Goal: Navigation & Orientation: Find specific page/section

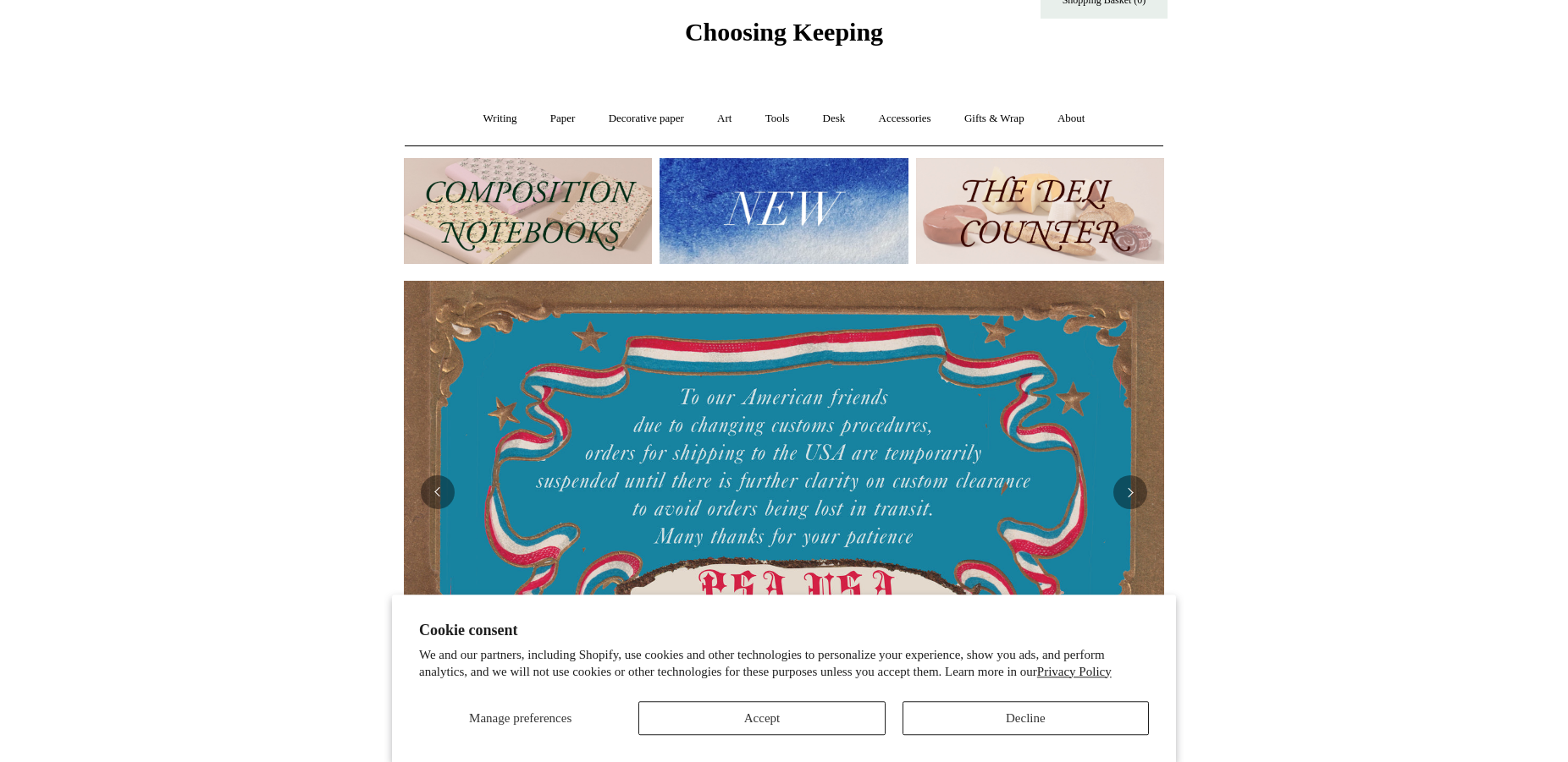
scroll to position [86, 0]
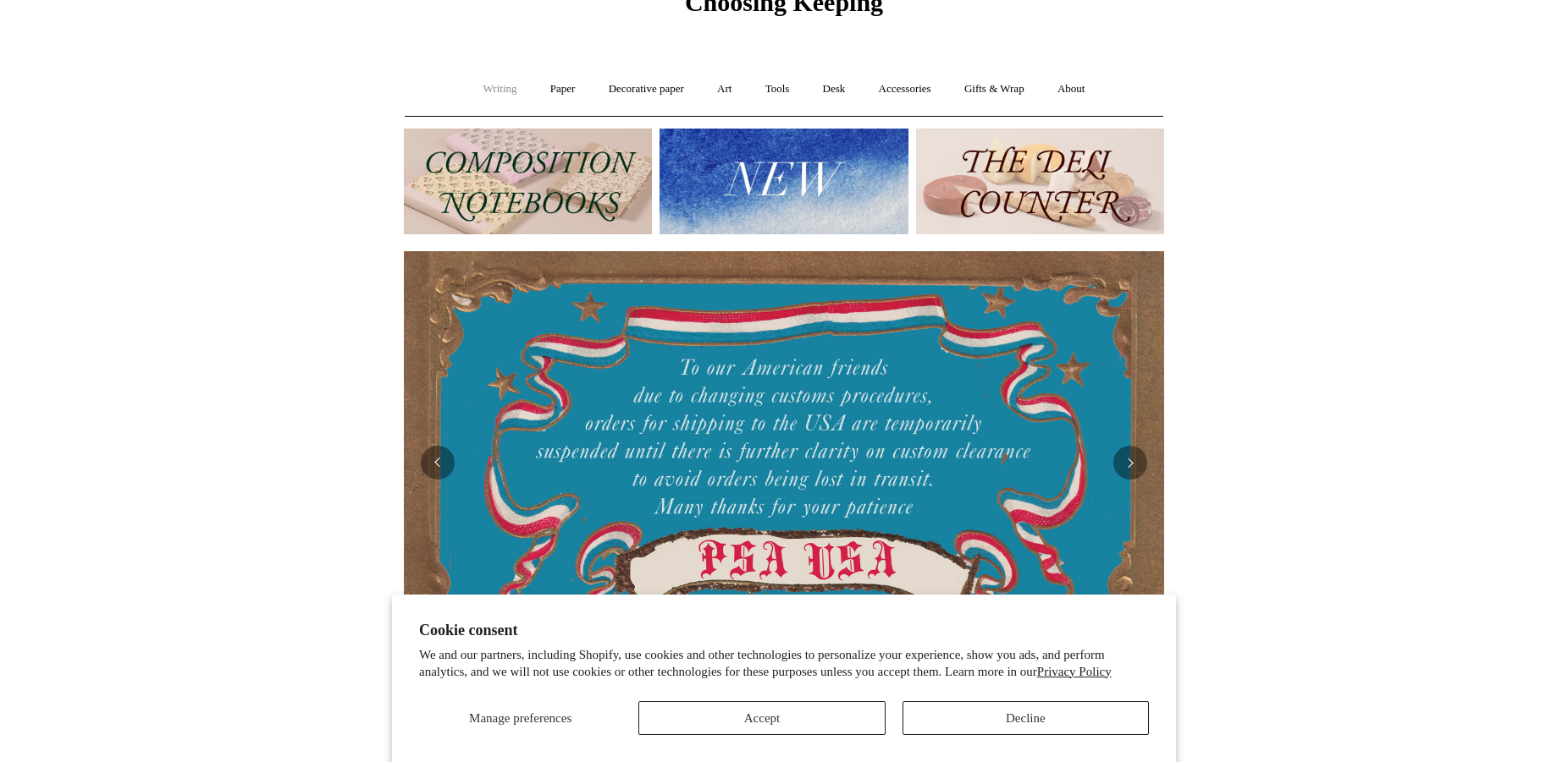
click at [478, 85] on link "Writing +" at bounding box center [500, 89] width 64 height 45
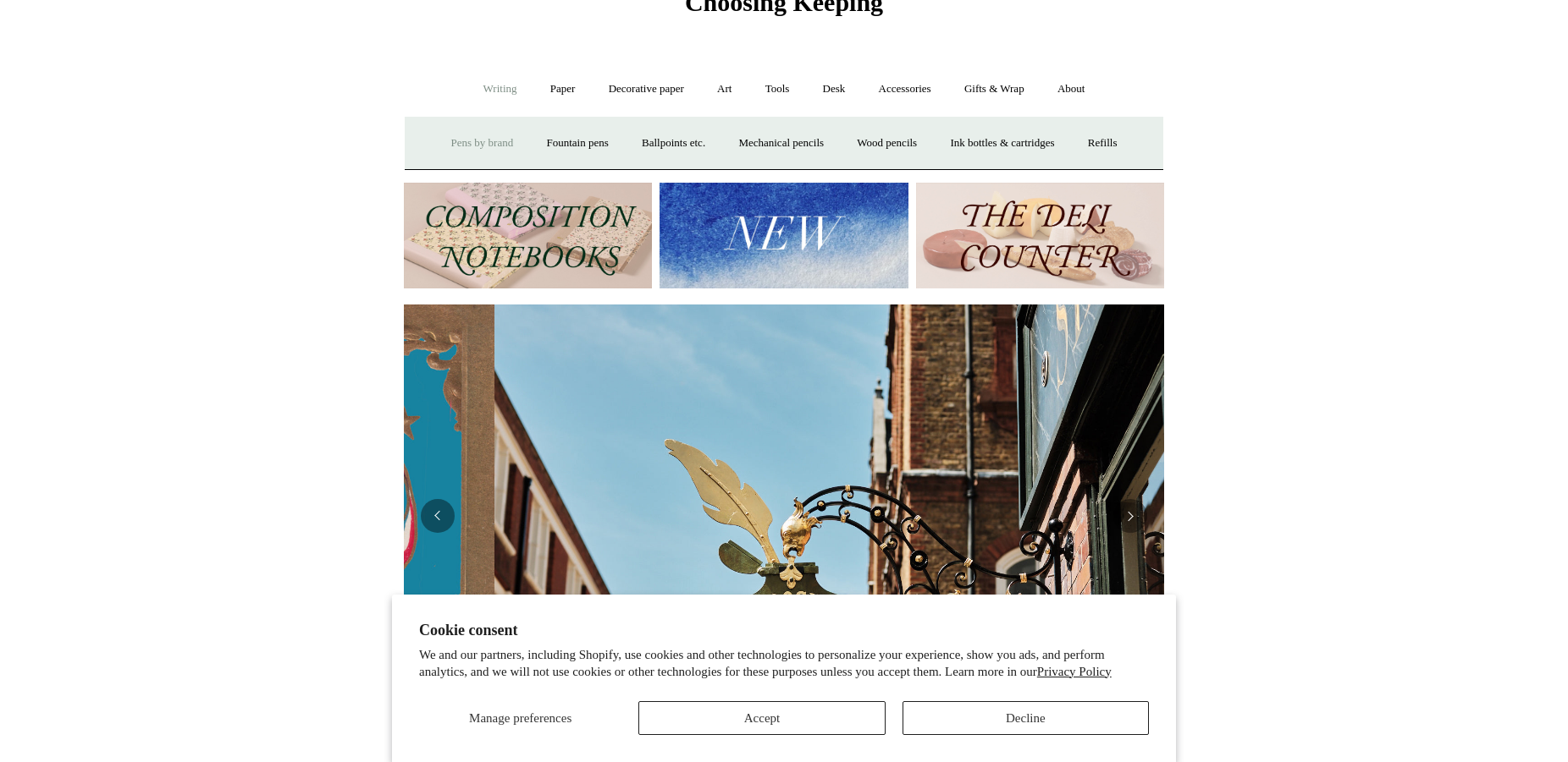
scroll to position [0, 761]
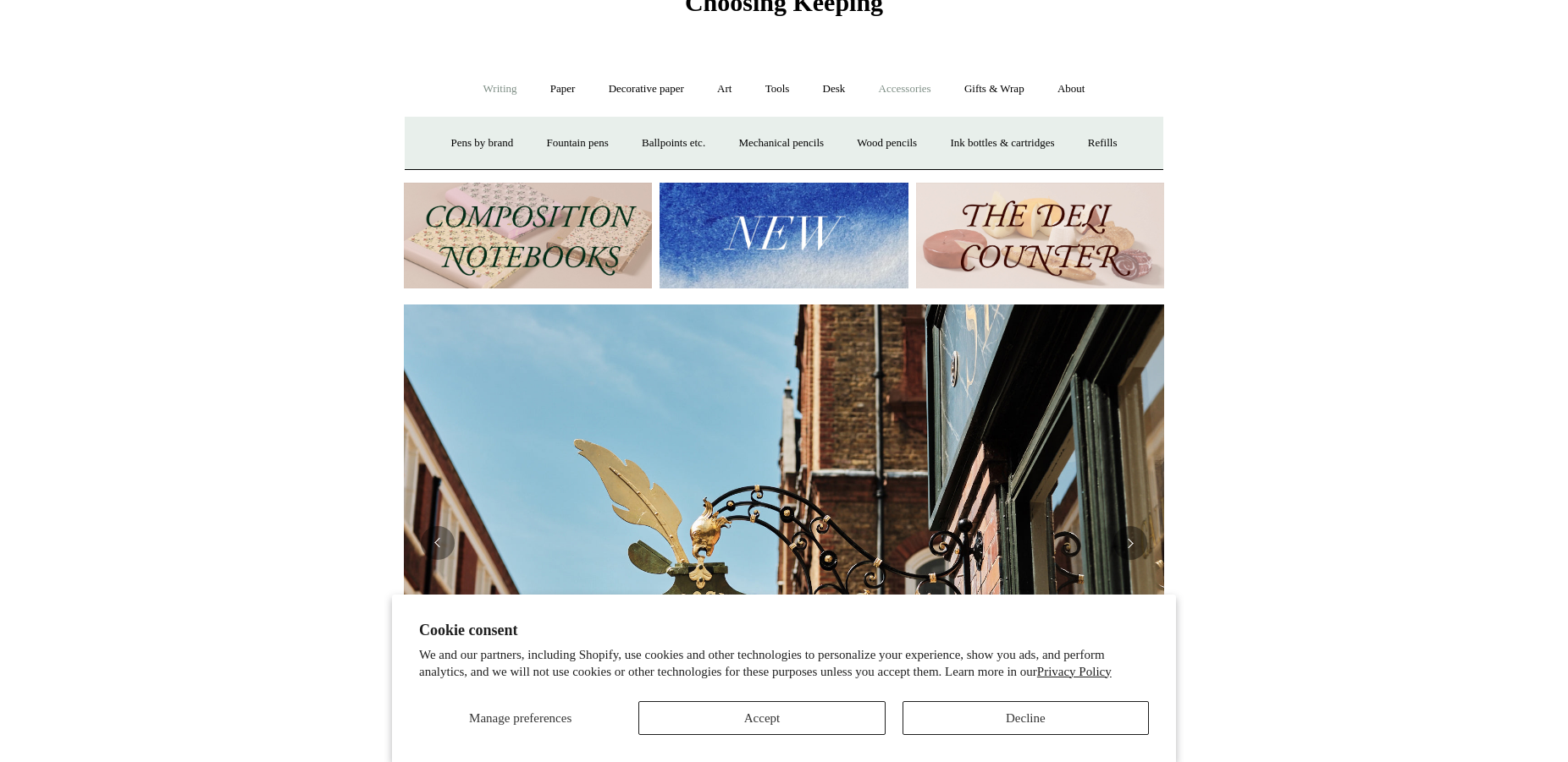
click at [907, 91] on link "Accessories +" at bounding box center [905, 89] width 83 height 45
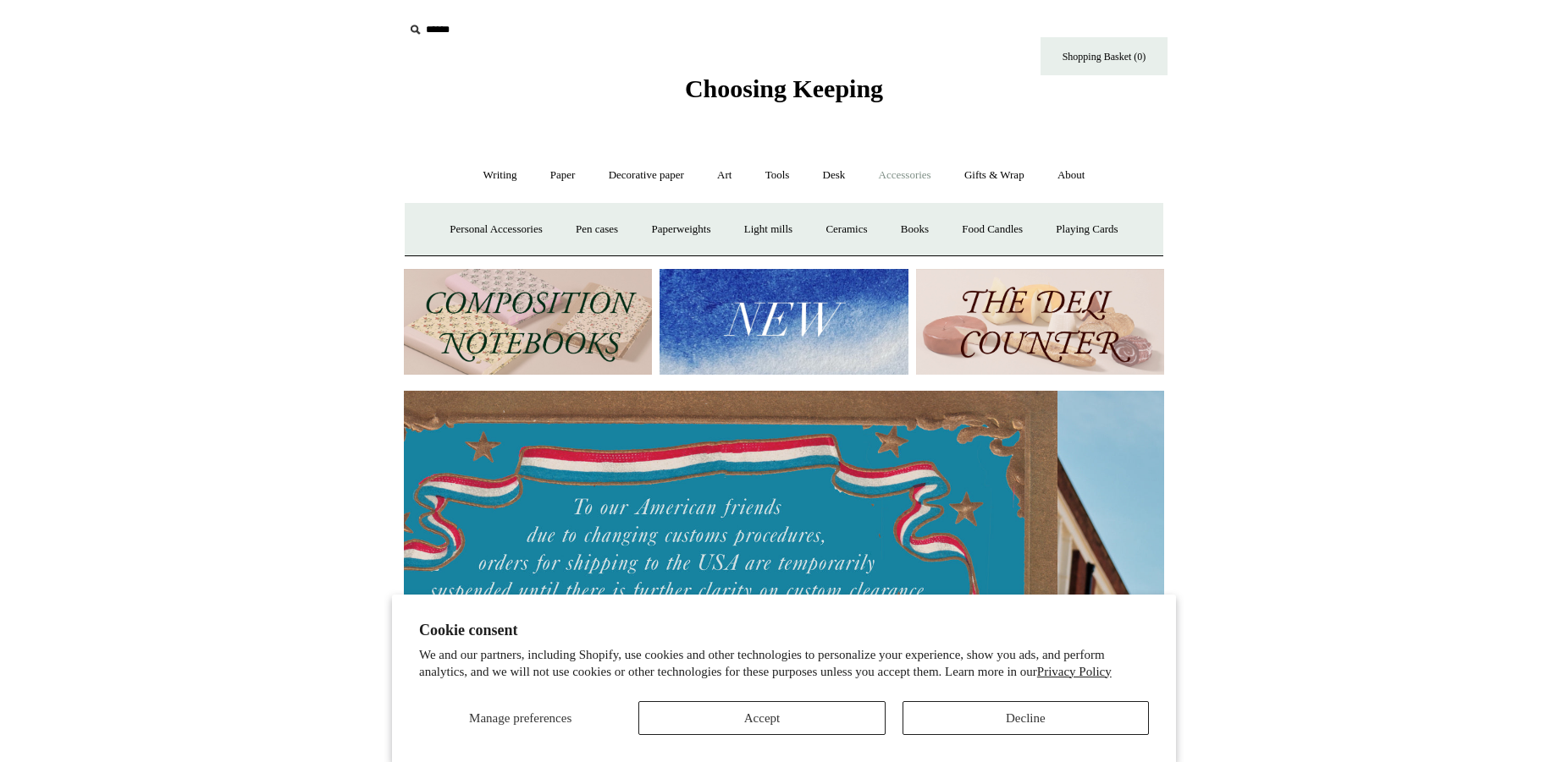
scroll to position [0, 0]
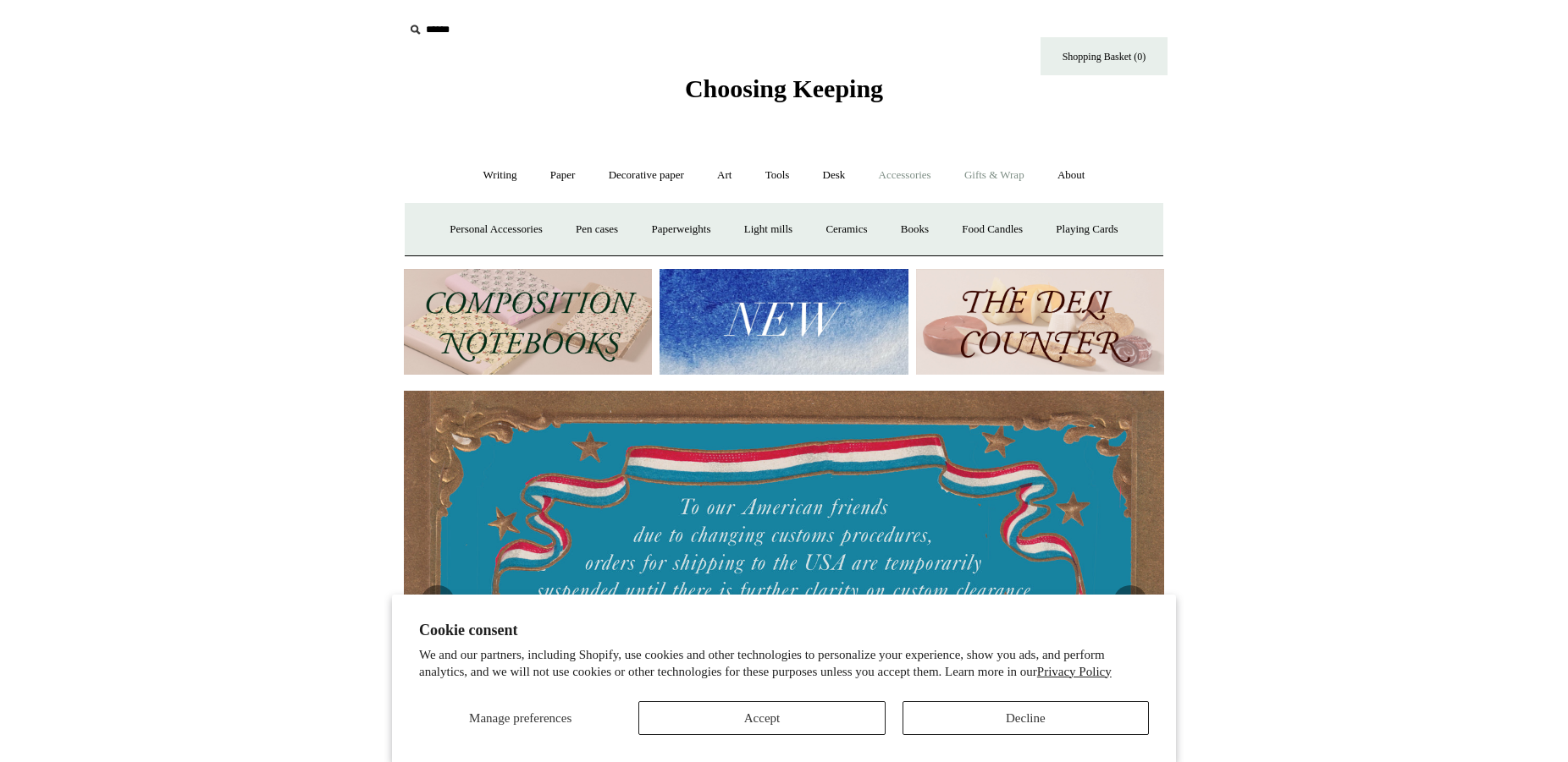
click at [1003, 171] on link "Gifts & Wrap +" at bounding box center [994, 175] width 91 height 45
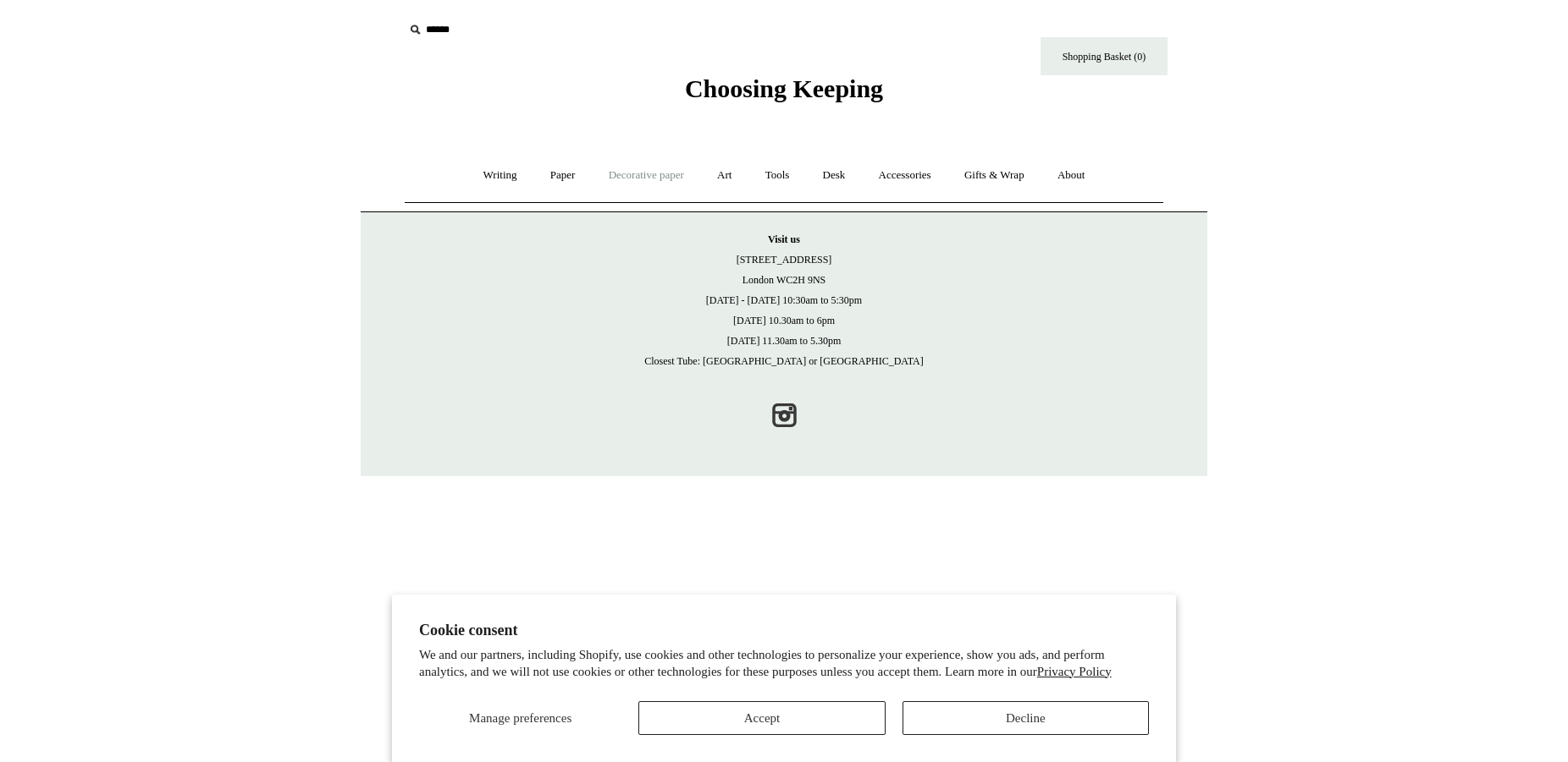
click at [648, 172] on link "Decorative paper +" at bounding box center [647, 175] width 106 height 45
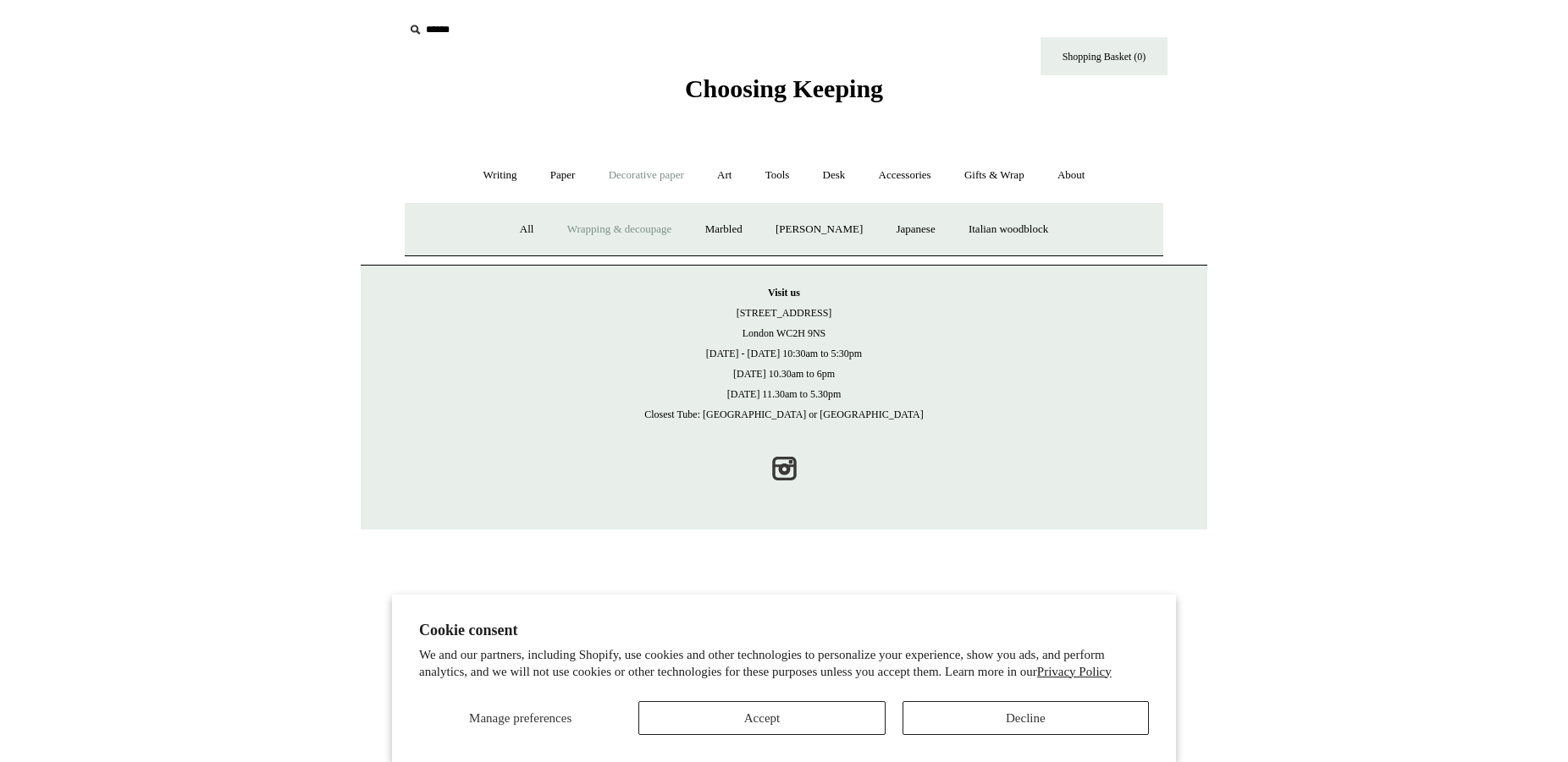
click at [608, 231] on link "Wrapping & decoupage" at bounding box center [619, 230] width 135 height 45
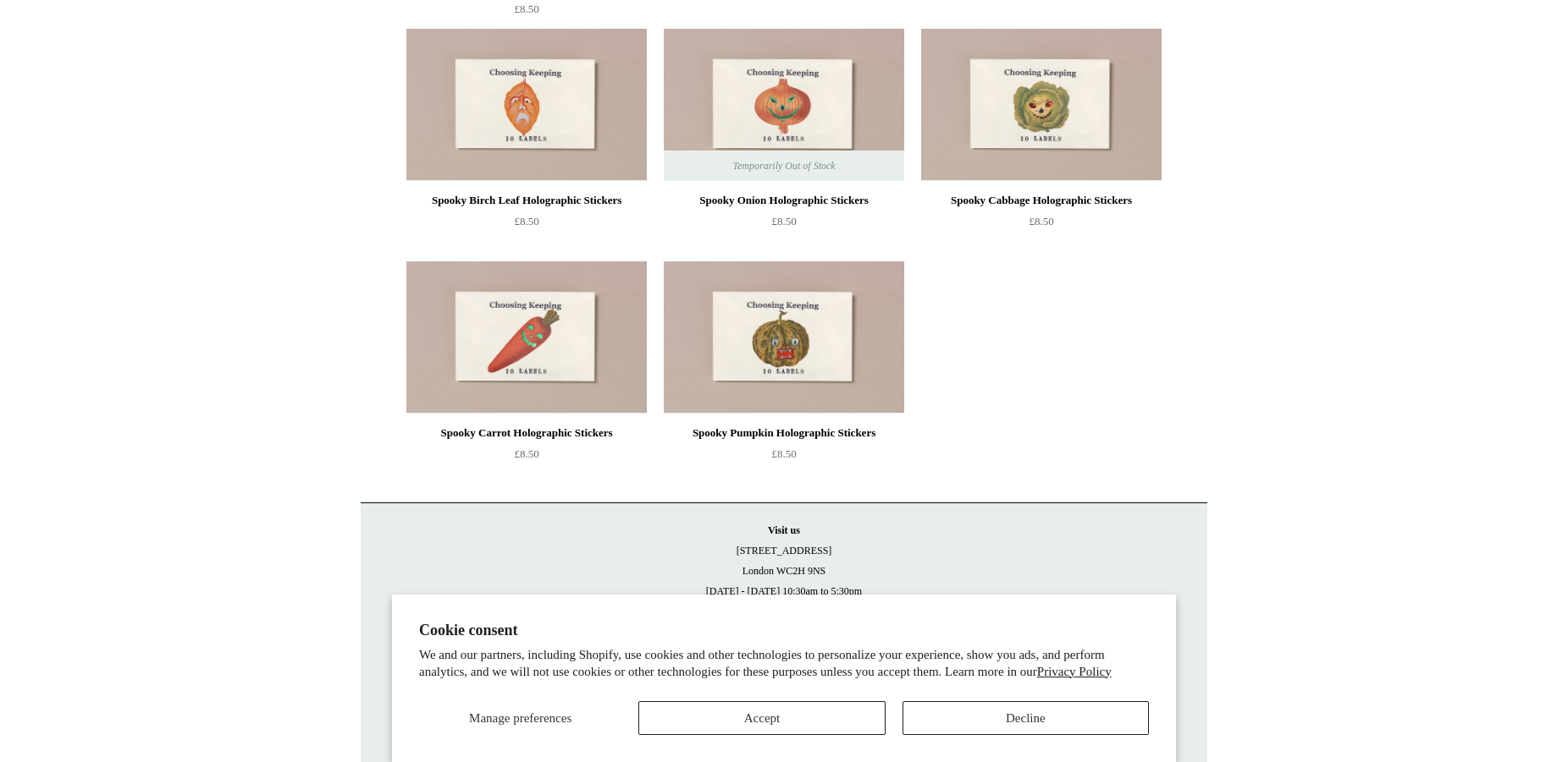
scroll to position [1127, 0]
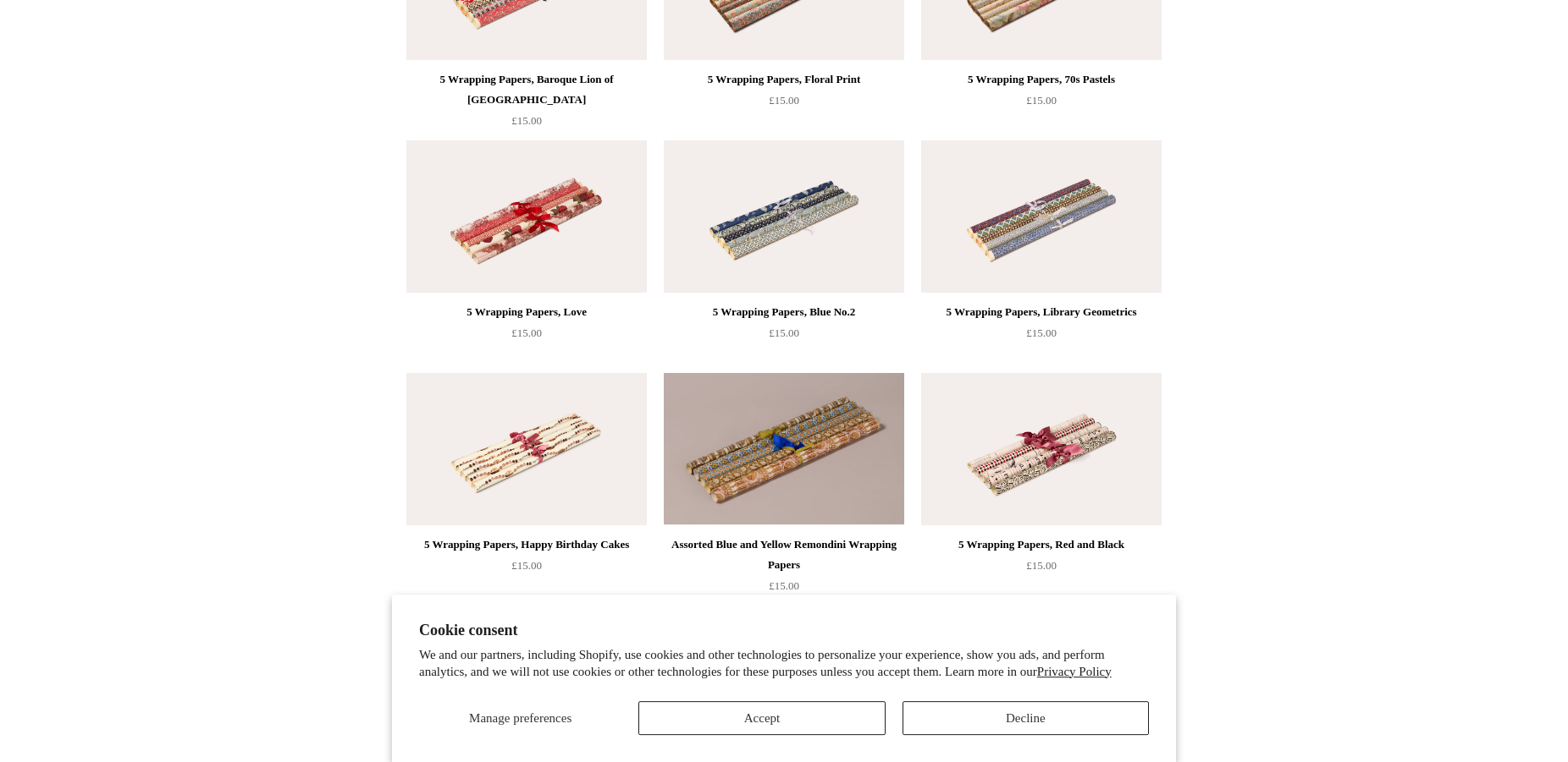
scroll to position [1036, 0]
